Goal: Task Accomplishment & Management: Manage account settings

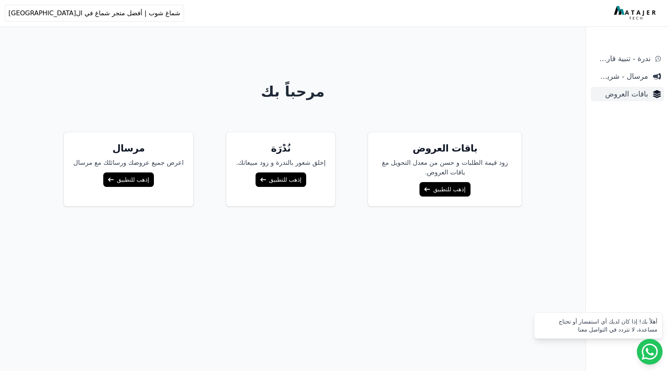
click at [627, 94] on span "باقات العروض" at bounding box center [621, 93] width 54 height 11
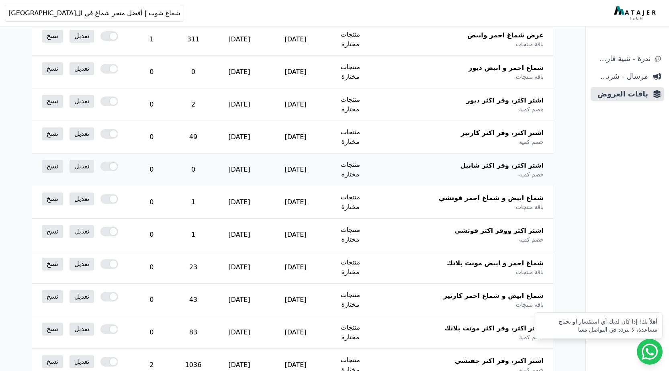
scroll to position [80, 0]
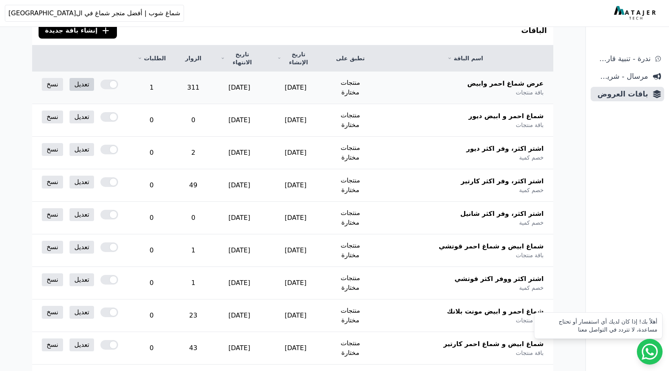
click at [76, 78] on link "تعديل" at bounding box center [81, 84] width 25 height 13
click at [80, 110] on link "تعديل" at bounding box center [81, 116] width 25 height 13
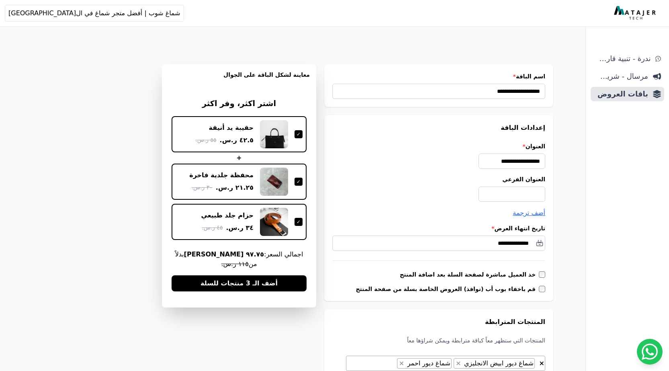
scroll to position [80, 0]
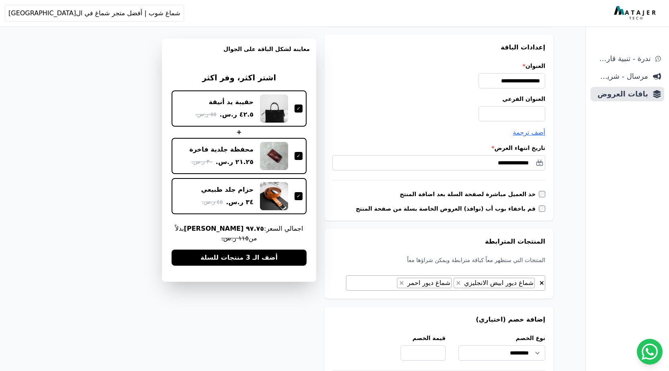
click at [538, 210] on label "قم باخفاء بوب أب (نوافذ) العروض الخاصة بسلة من صفحة المنتج" at bounding box center [446, 208] width 183 height 8
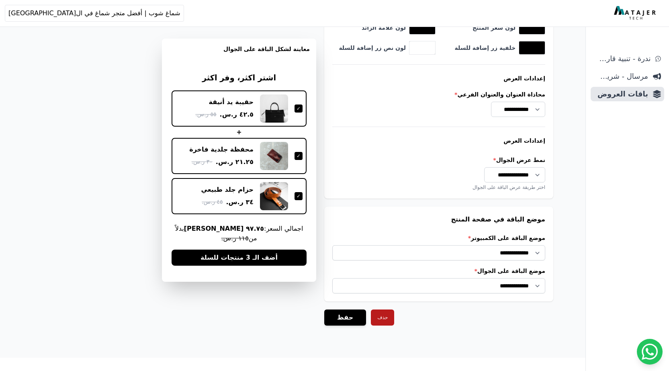
scroll to position [609, 0]
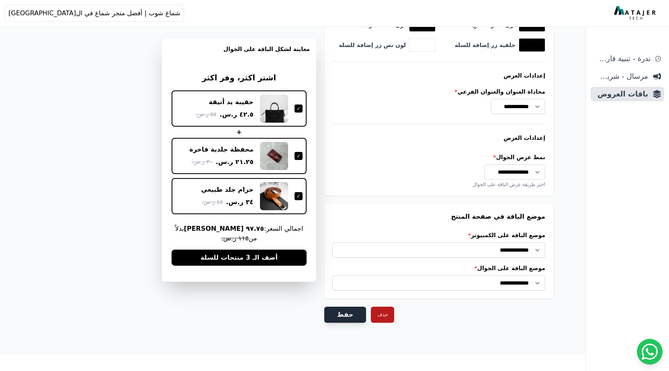
click at [341, 312] on button "حفظ" at bounding box center [345, 314] width 42 height 16
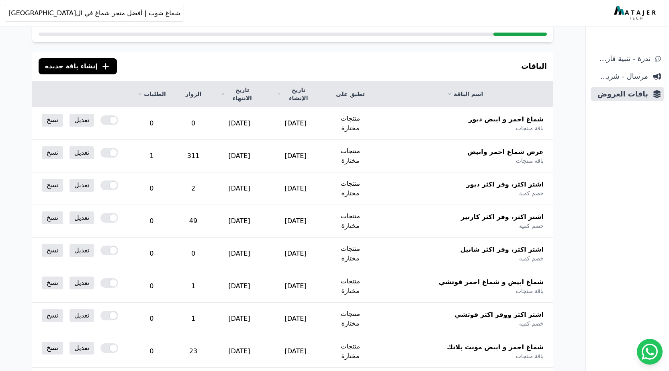
scroll to position [120, 0]
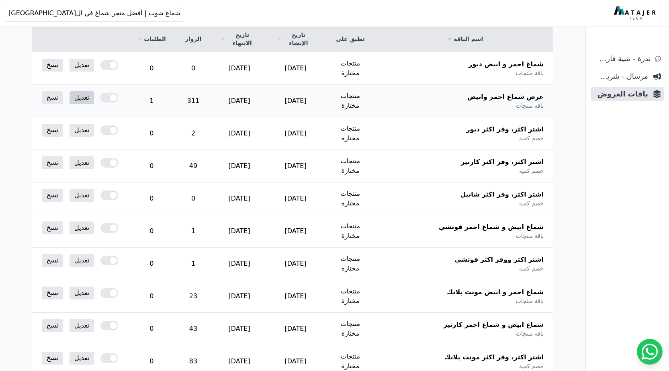
click at [81, 91] on link "تعديل" at bounding box center [81, 97] width 25 height 13
click at [78, 91] on link "تعديل" at bounding box center [81, 97] width 25 height 13
click at [86, 124] on link "تعديل" at bounding box center [81, 130] width 25 height 13
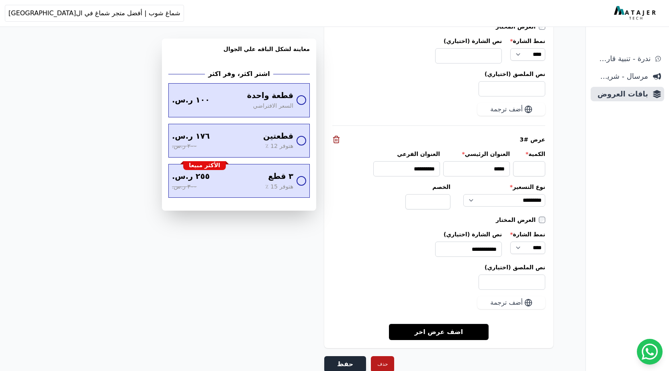
scroll to position [1158, 0]
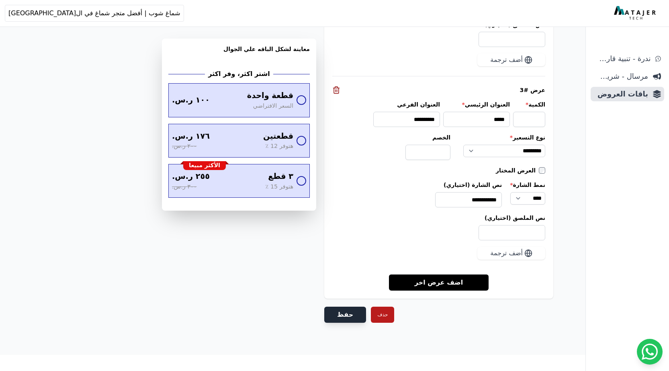
click at [346, 312] on button "حفظ" at bounding box center [345, 314] width 42 height 16
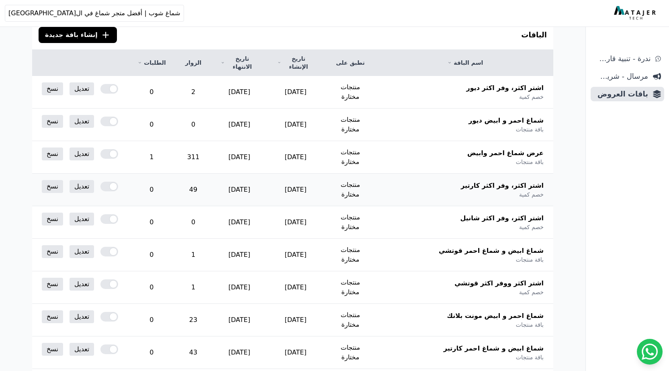
scroll to position [137, 0]
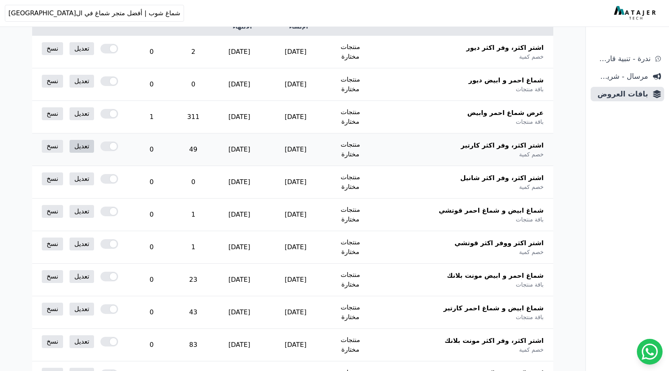
click at [85, 140] on link "تعديل" at bounding box center [81, 146] width 25 height 13
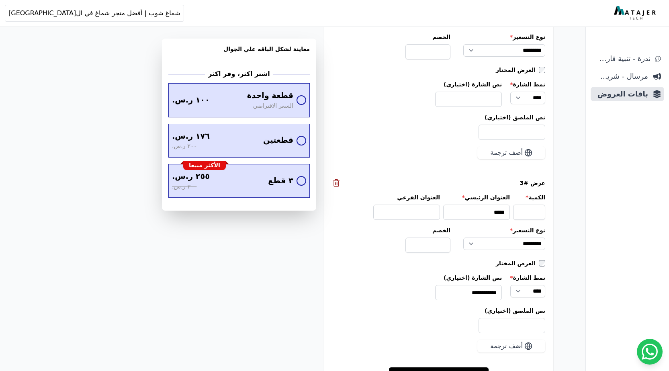
scroll to position [1170, 0]
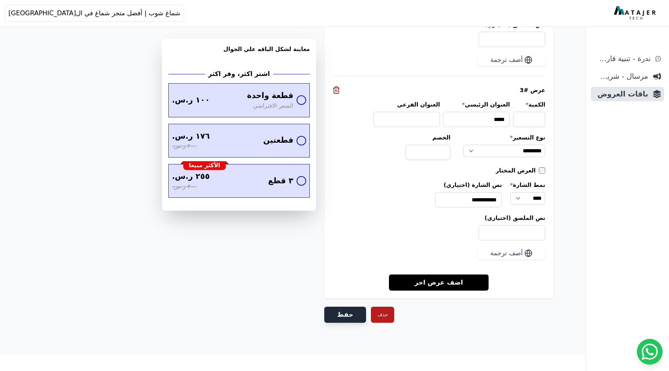
click at [350, 313] on button "حفظ" at bounding box center [345, 314] width 42 height 16
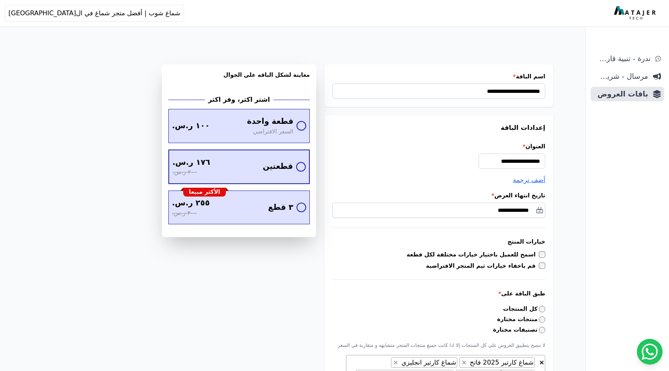
scroll to position [1170, 0]
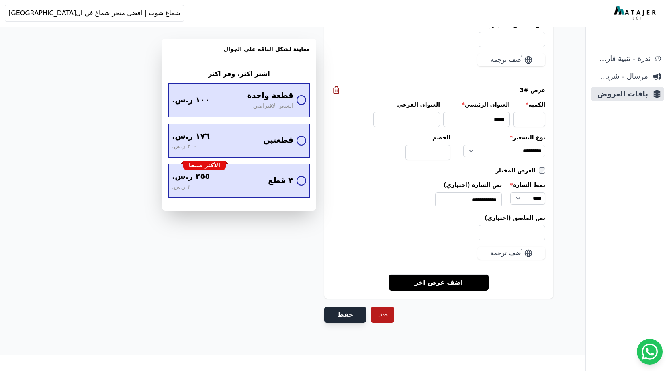
click at [344, 316] on button "حفظ" at bounding box center [345, 314] width 42 height 16
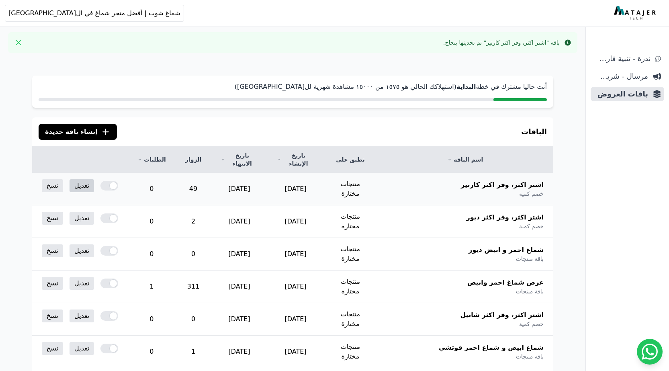
click at [88, 179] on link "تعديل" at bounding box center [81, 185] width 25 height 13
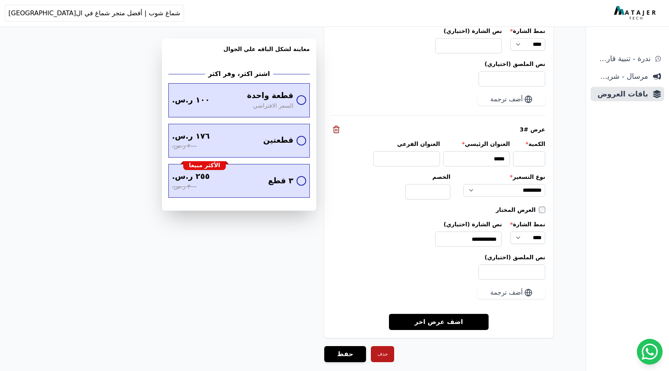
scroll to position [1170, 0]
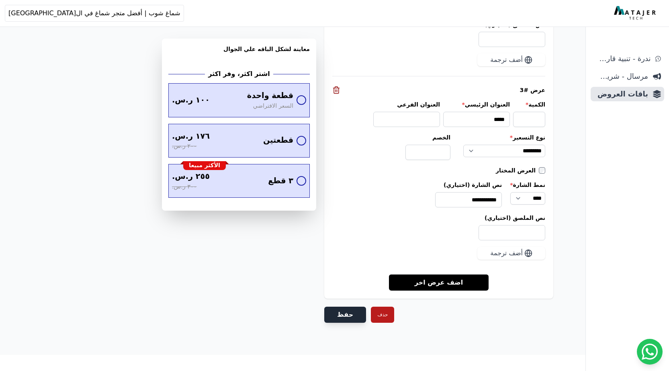
click at [345, 316] on button "حفظ" at bounding box center [345, 314] width 42 height 16
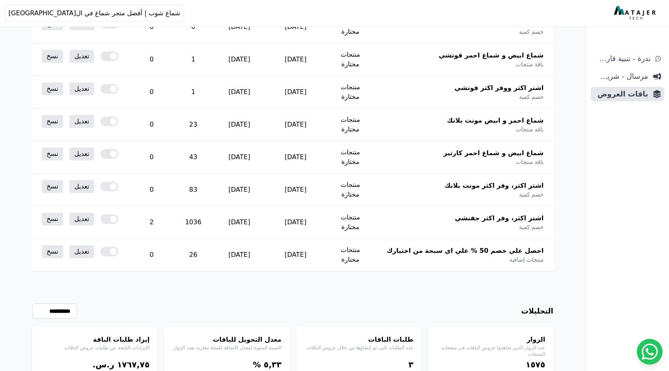
scroll to position [298, 0]
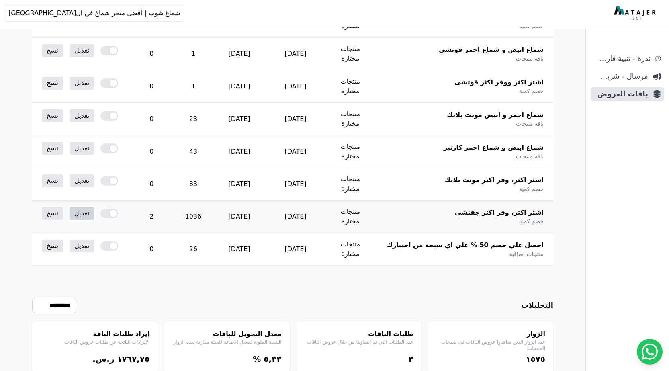
click at [84, 207] on link "تعديل" at bounding box center [81, 213] width 25 height 13
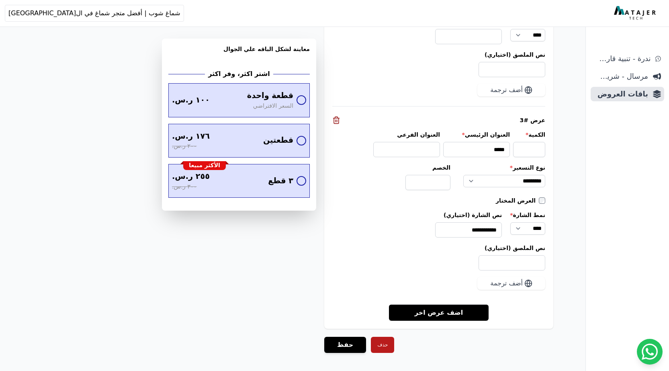
scroll to position [1194, 0]
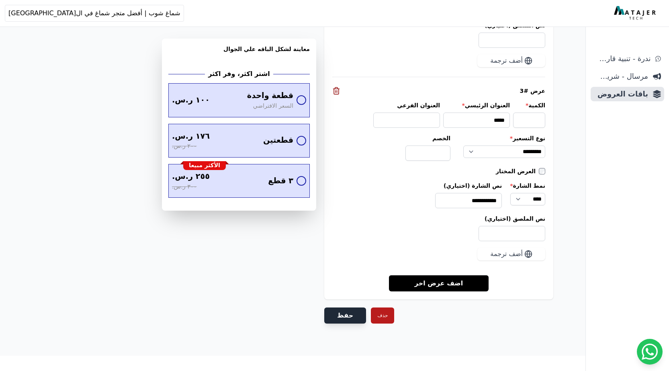
click at [349, 317] on button "حفظ" at bounding box center [345, 315] width 42 height 16
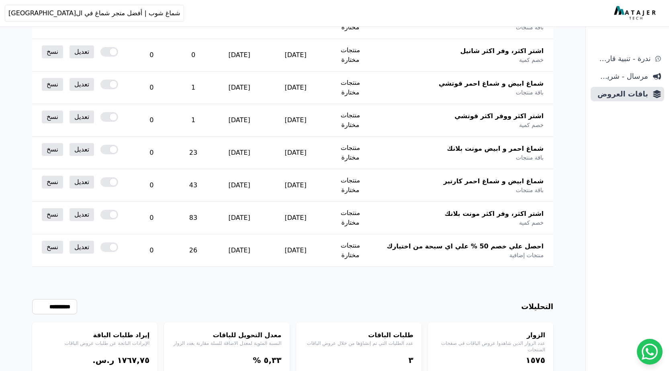
scroll to position [298, 0]
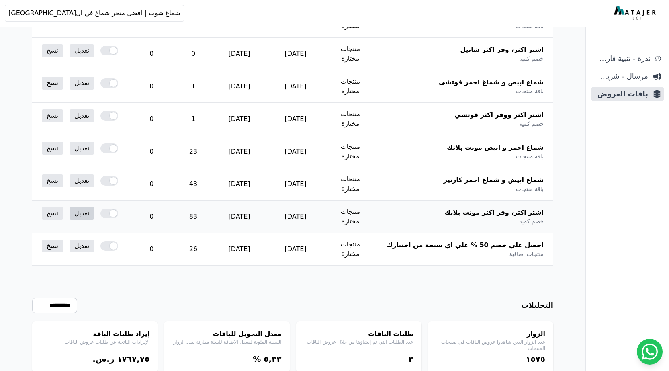
click at [77, 207] on link "تعديل" at bounding box center [81, 213] width 25 height 13
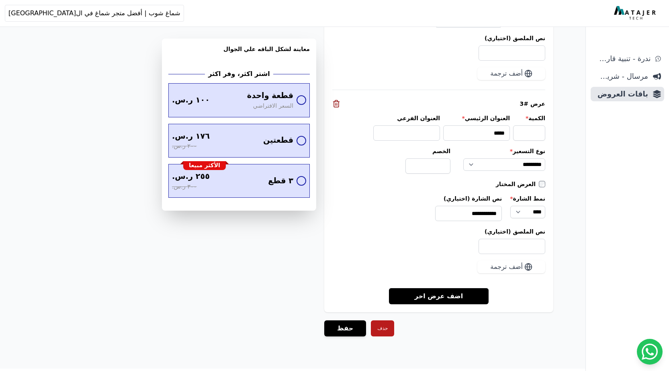
scroll to position [1207, 0]
click at [347, 320] on button "حفظ" at bounding box center [345, 328] width 42 height 16
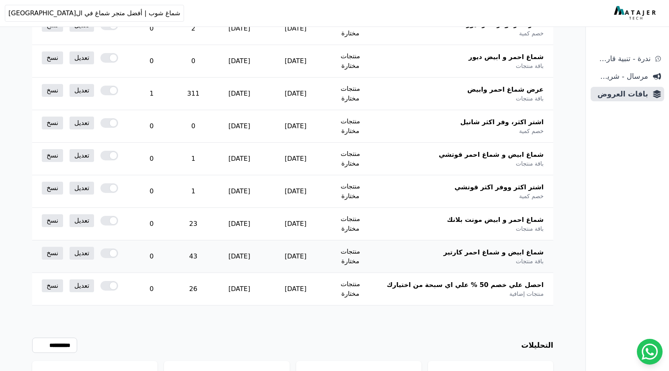
scroll to position [257, 0]
click at [84, 247] on link "تعديل" at bounding box center [81, 253] width 25 height 13
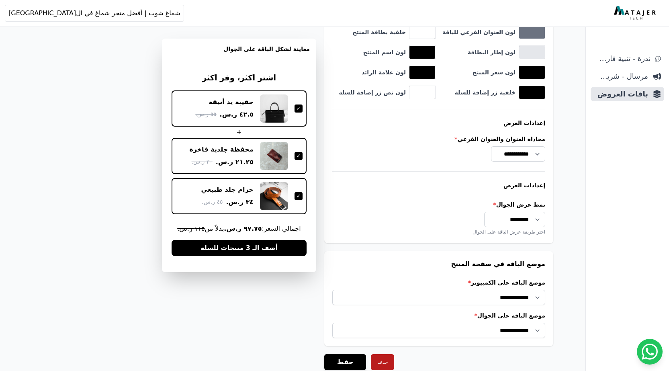
scroll to position [609, 0]
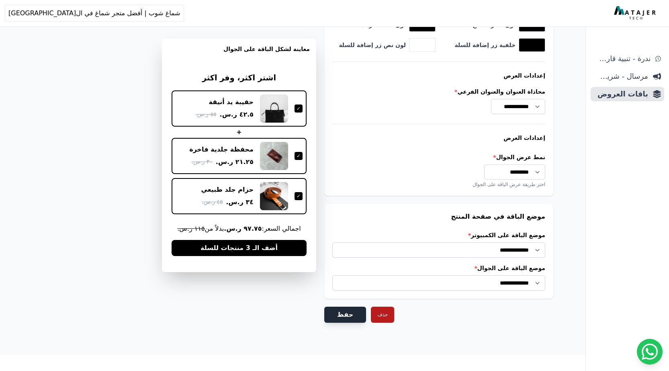
click at [335, 313] on button "حفظ" at bounding box center [345, 314] width 42 height 16
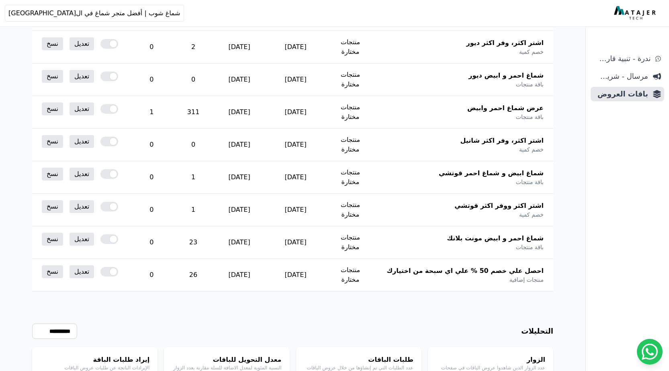
scroll to position [281, 0]
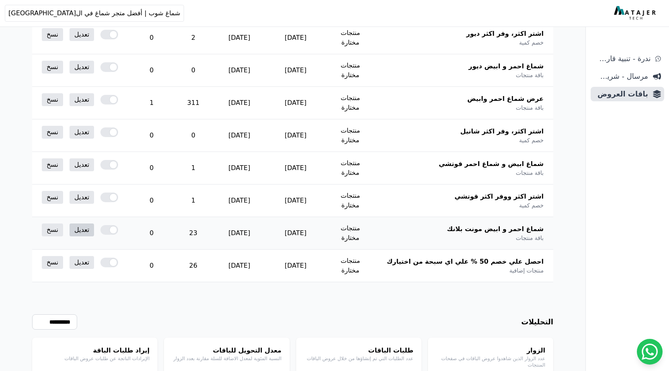
click at [80, 223] on link "تعديل" at bounding box center [81, 229] width 25 height 13
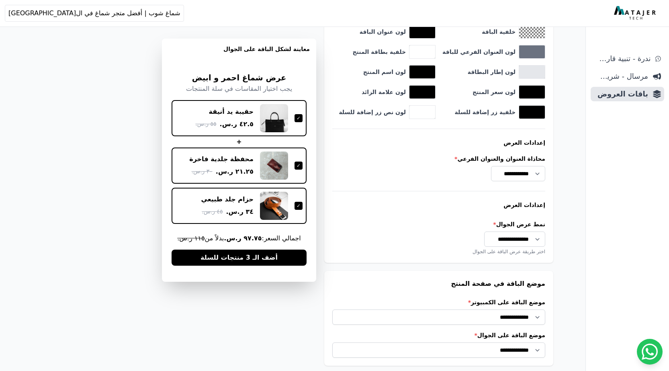
scroll to position [609, 0]
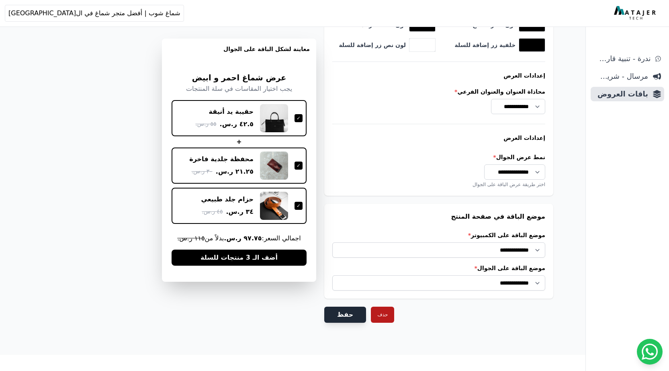
click at [346, 312] on button "حفظ" at bounding box center [345, 314] width 42 height 16
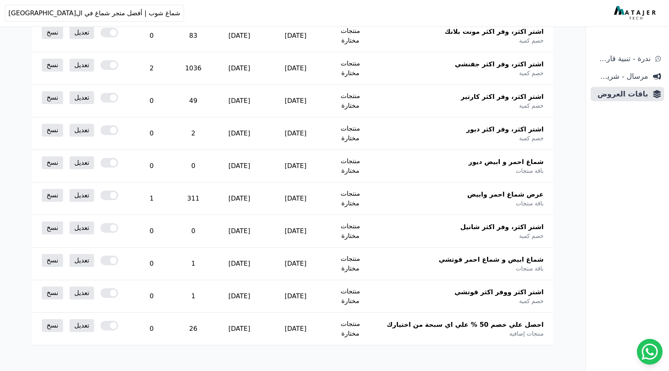
scroll to position [217, 0]
click at [85, 287] on link "تعديل" at bounding box center [81, 293] width 25 height 13
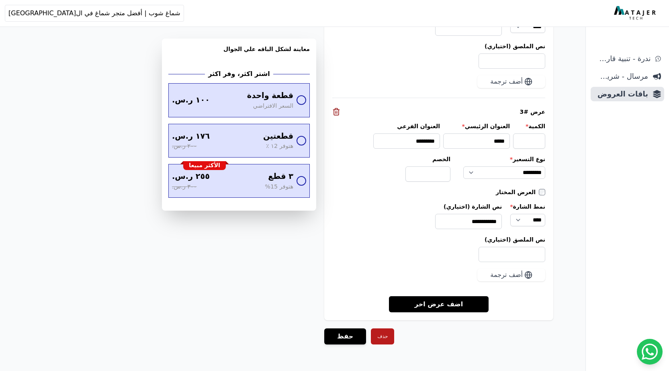
scroll to position [1170, 0]
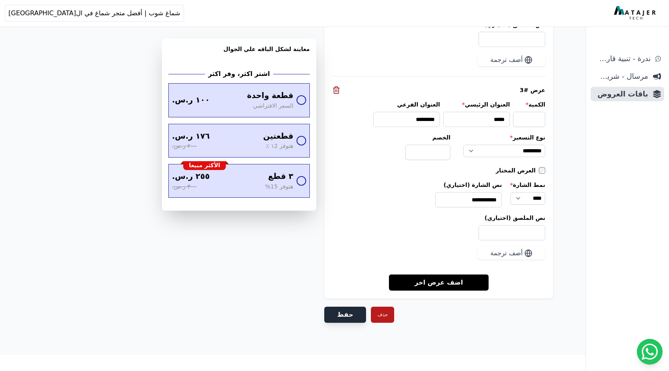
click at [345, 321] on button "حفظ" at bounding box center [345, 314] width 42 height 16
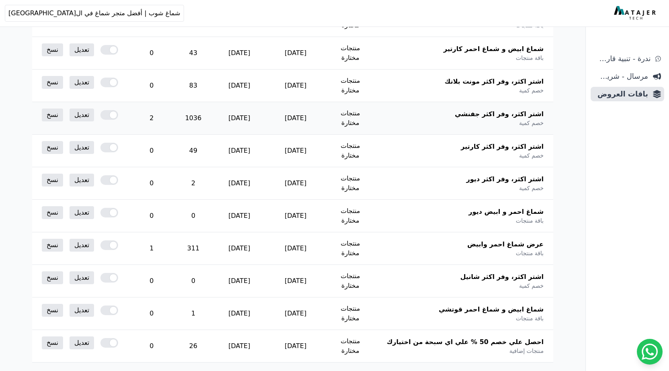
scroll to position [298, 0]
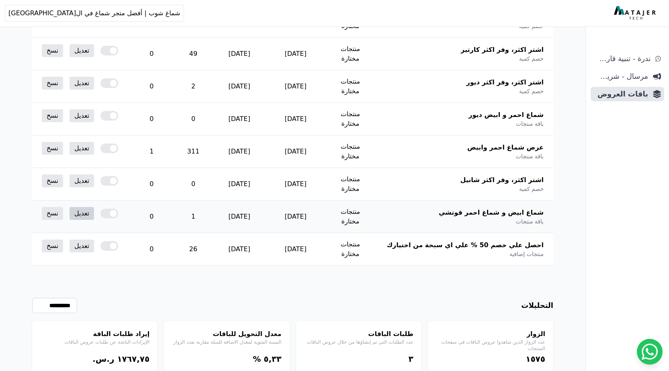
click at [83, 207] on link "تعديل" at bounding box center [81, 213] width 25 height 13
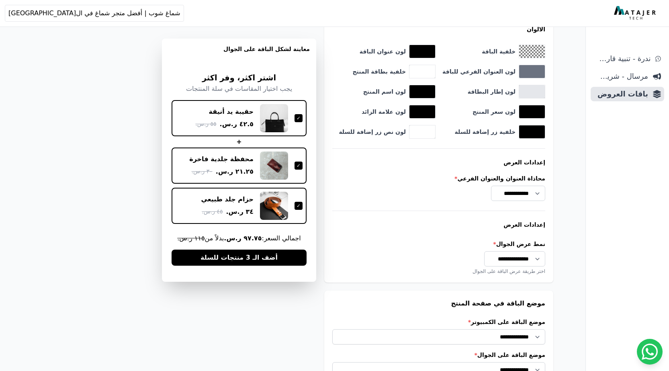
scroll to position [609, 0]
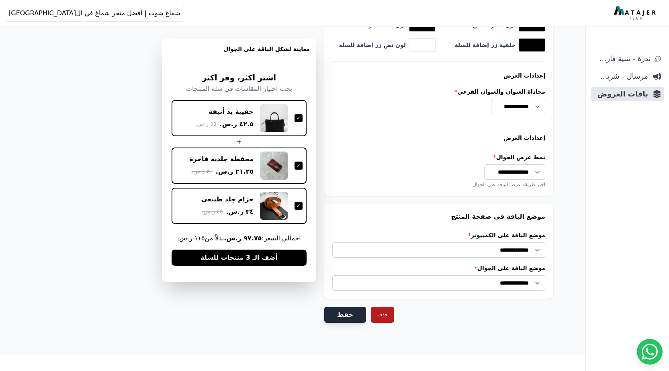
click at [344, 314] on button "حفظ" at bounding box center [345, 314] width 42 height 16
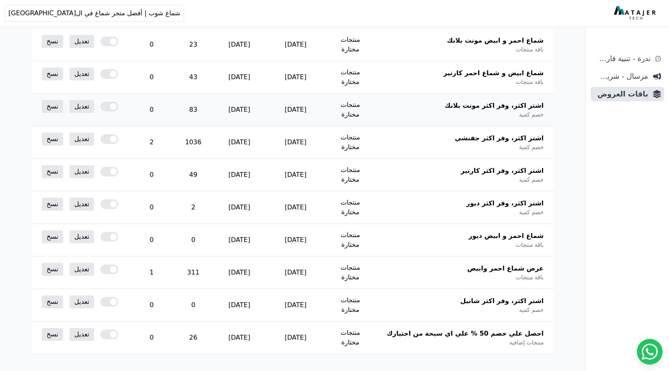
scroll to position [177, 0]
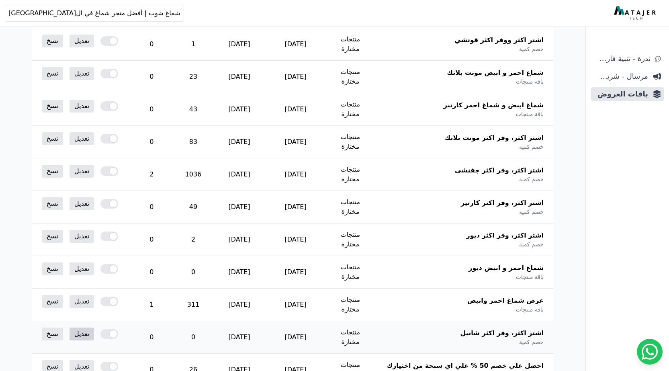
click at [78, 327] on link "تعديل" at bounding box center [81, 333] width 25 height 13
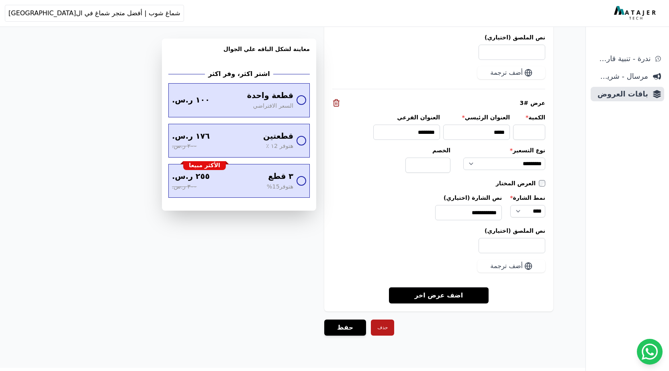
scroll to position [1158, 0]
click at [345, 319] on button "حفظ" at bounding box center [345, 327] width 42 height 16
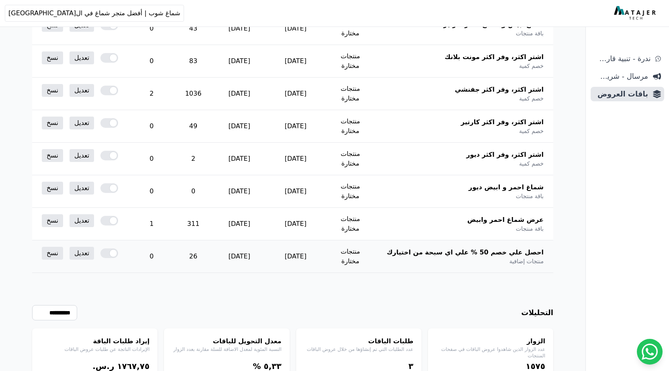
scroll to position [298, 0]
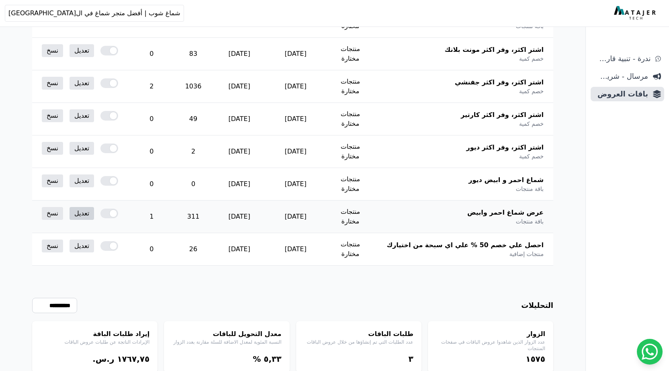
click at [84, 207] on link "تعديل" at bounding box center [81, 213] width 25 height 13
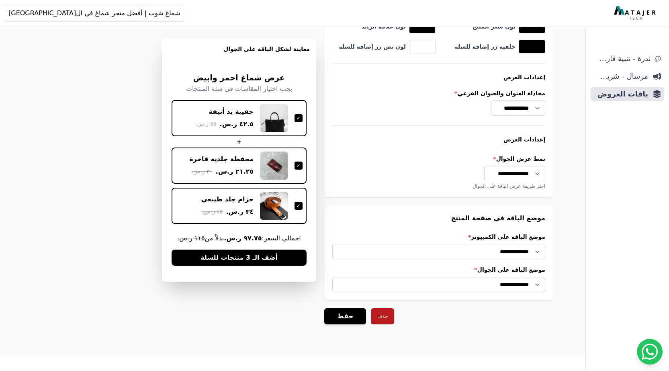
scroll to position [609, 0]
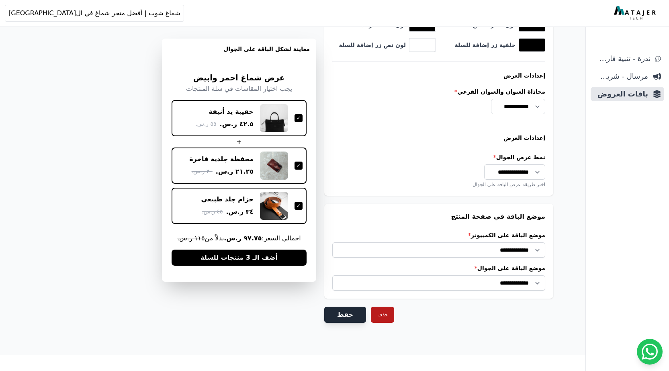
click at [352, 312] on button "حفظ" at bounding box center [345, 314] width 42 height 16
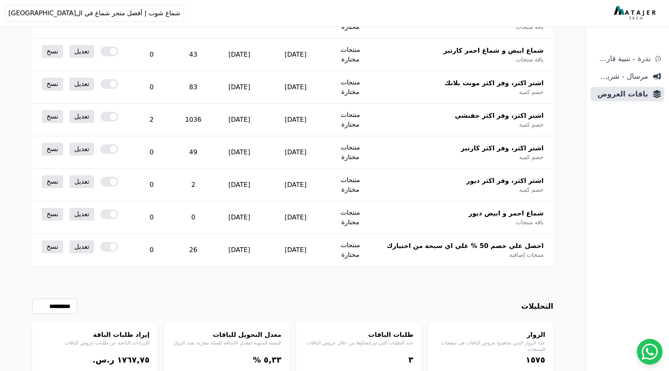
scroll to position [298, 0]
click at [85, 207] on link "تعديل" at bounding box center [81, 213] width 25 height 13
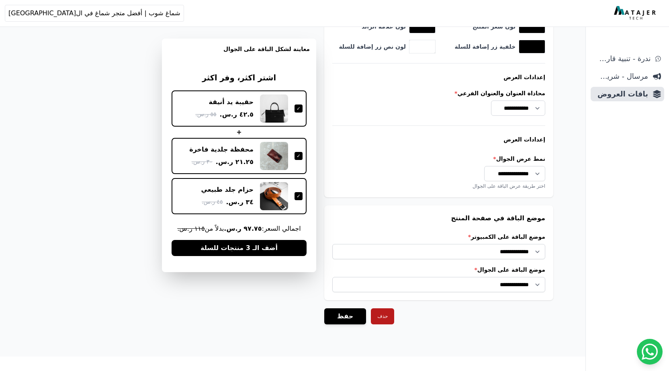
scroll to position [609, 0]
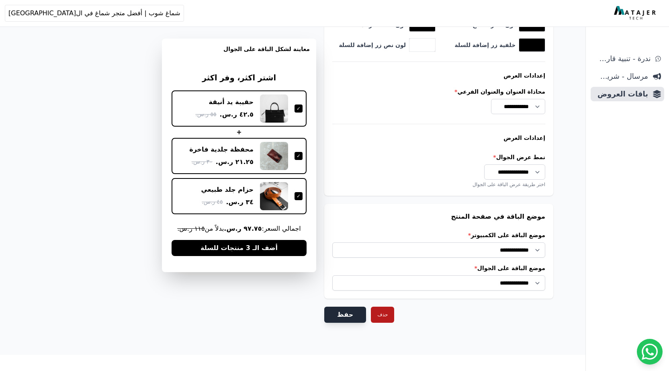
click at [347, 311] on button "حفظ" at bounding box center [345, 314] width 42 height 16
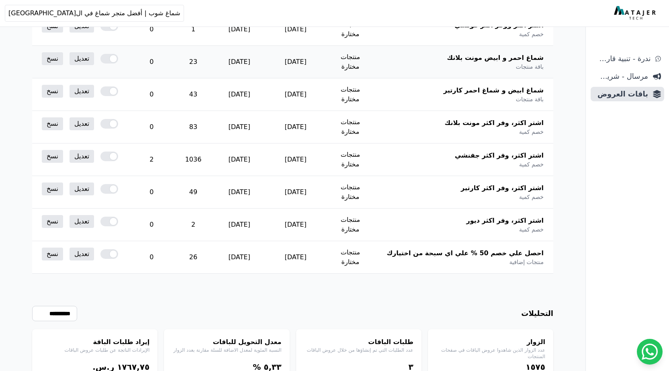
scroll to position [298, 0]
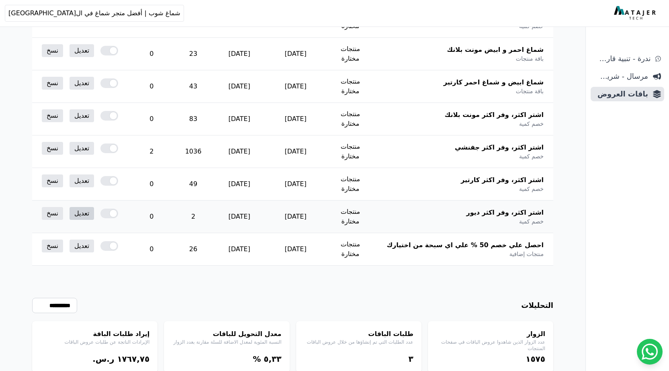
click at [84, 207] on link "تعديل" at bounding box center [81, 213] width 25 height 13
click at [84, 174] on link "تعديل" at bounding box center [81, 180] width 25 height 13
click at [87, 207] on link "تعديل" at bounding box center [81, 213] width 25 height 13
click at [79, 155] on link "تعديل" at bounding box center [81, 148] width 25 height 13
click at [80, 122] on link "تعديل" at bounding box center [81, 115] width 25 height 13
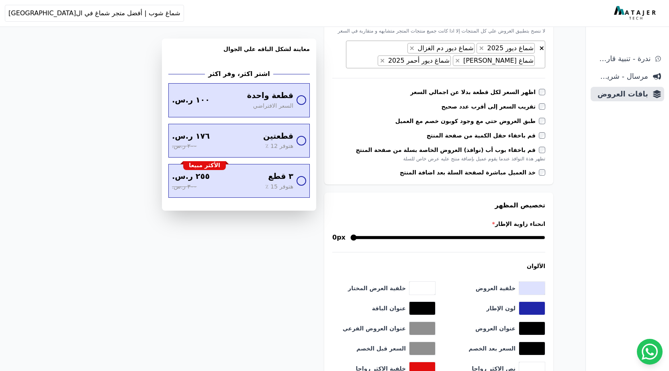
scroll to position [274, 0]
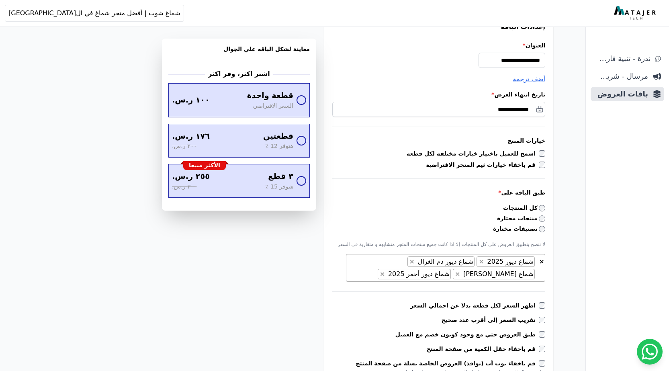
scroll to position [40, 0]
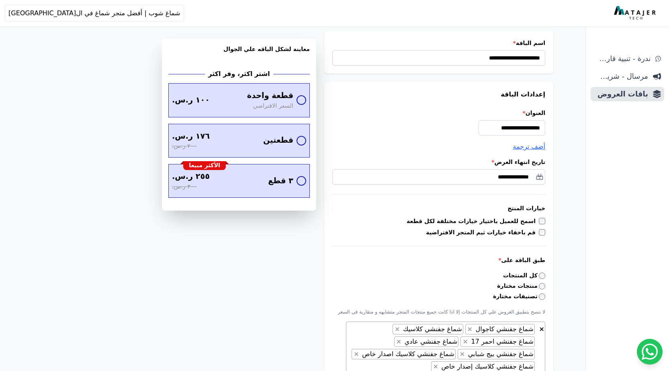
scroll to position [29, 0]
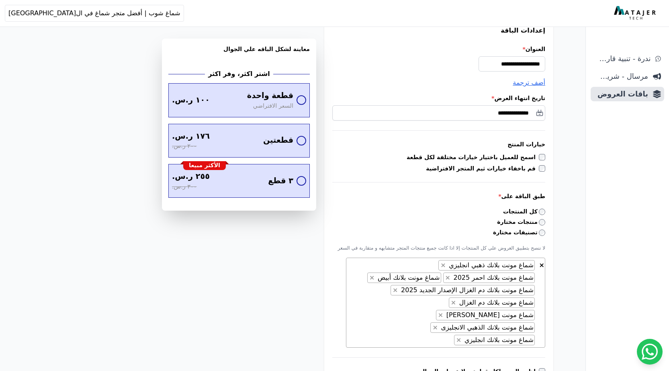
scroll to position [40, 0]
